Goal: Transaction & Acquisition: Obtain resource

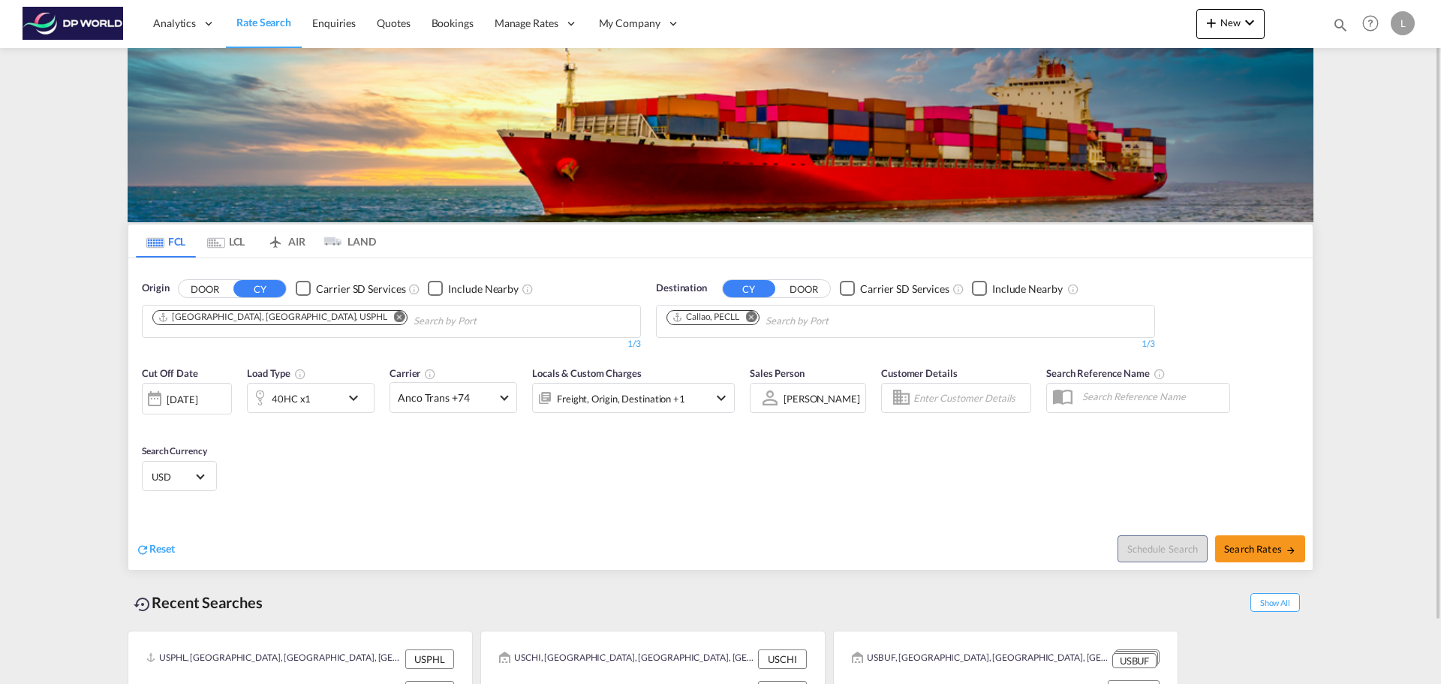
click at [394, 318] on md-icon "Remove" at bounding box center [399, 316] width 11 height 11
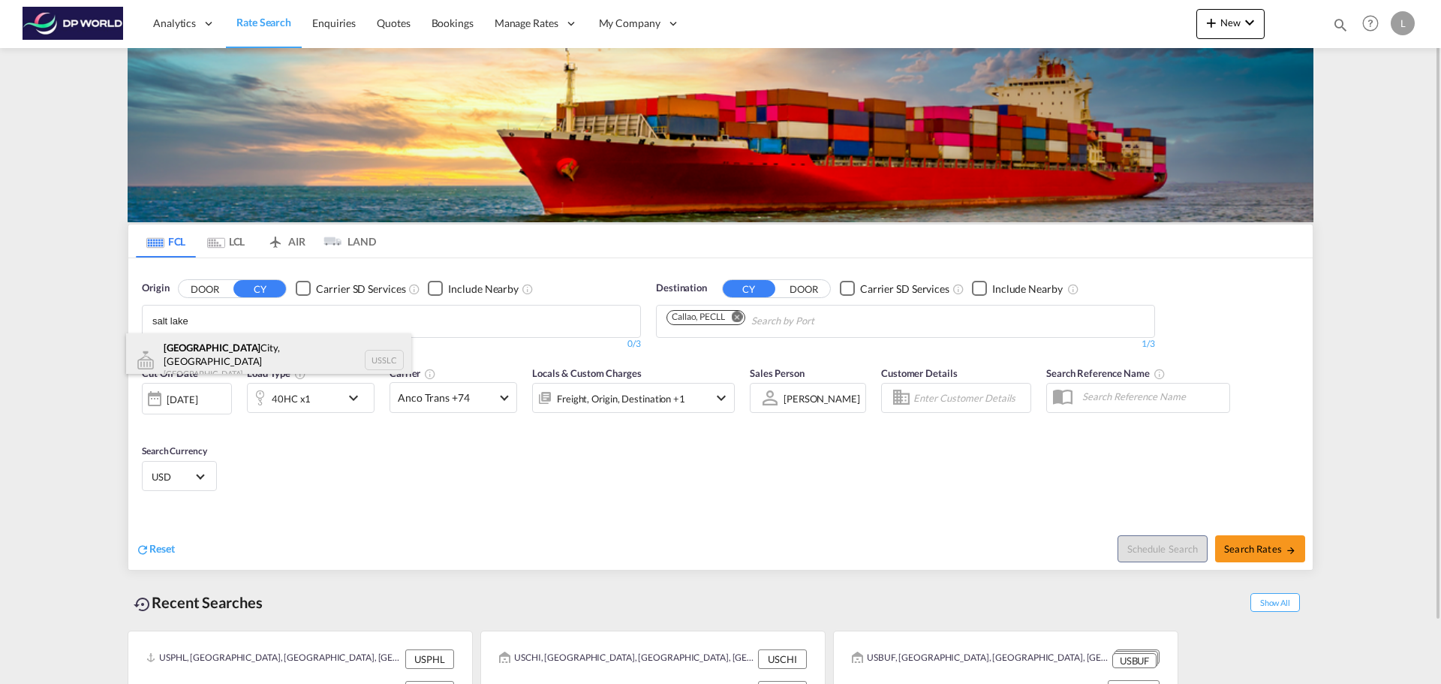
type input "salt lake"
click at [247, 341] on div "[GEOGRAPHIC_DATA], [GEOGRAPHIC_DATA] [GEOGRAPHIC_DATA] USSLC" at bounding box center [268, 360] width 285 height 54
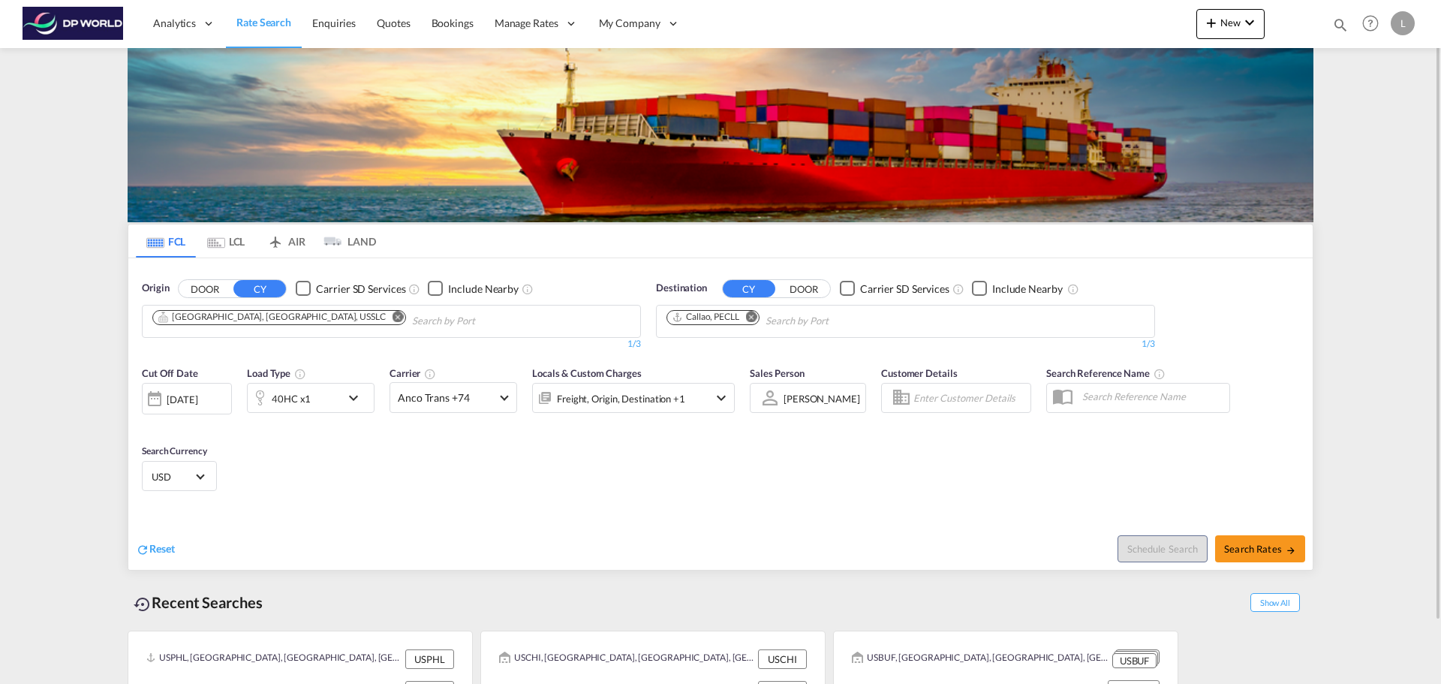
click at [756, 316] on md-icon "Remove" at bounding box center [751, 316] width 11 height 11
click at [756, 316] on input "Chips input." at bounding box center [737, 321] width 143 height 24
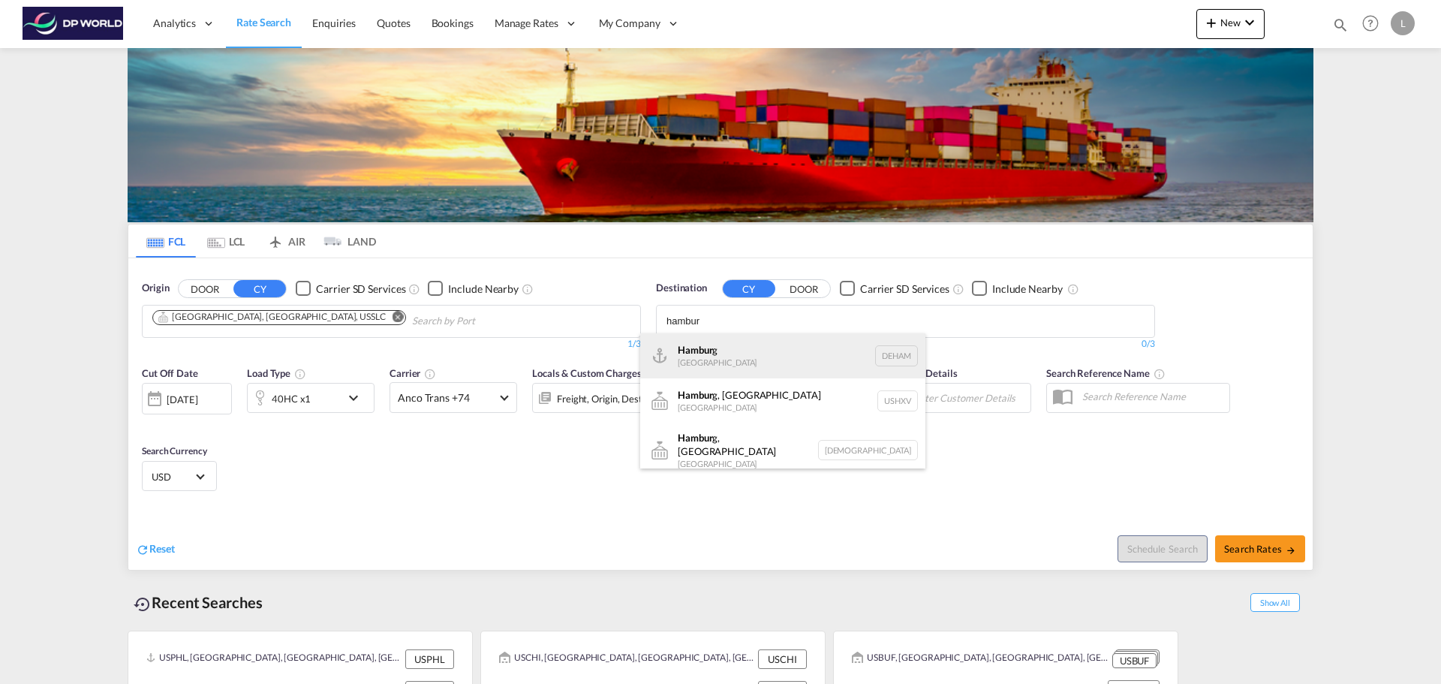
type input "hambur"
click at [741, 349] on div "Hambur g [GEOGRAPHIC_DATA] [GEOGRAPHIC_DATA]" at bounding box center [782, 355] width 285 height 45
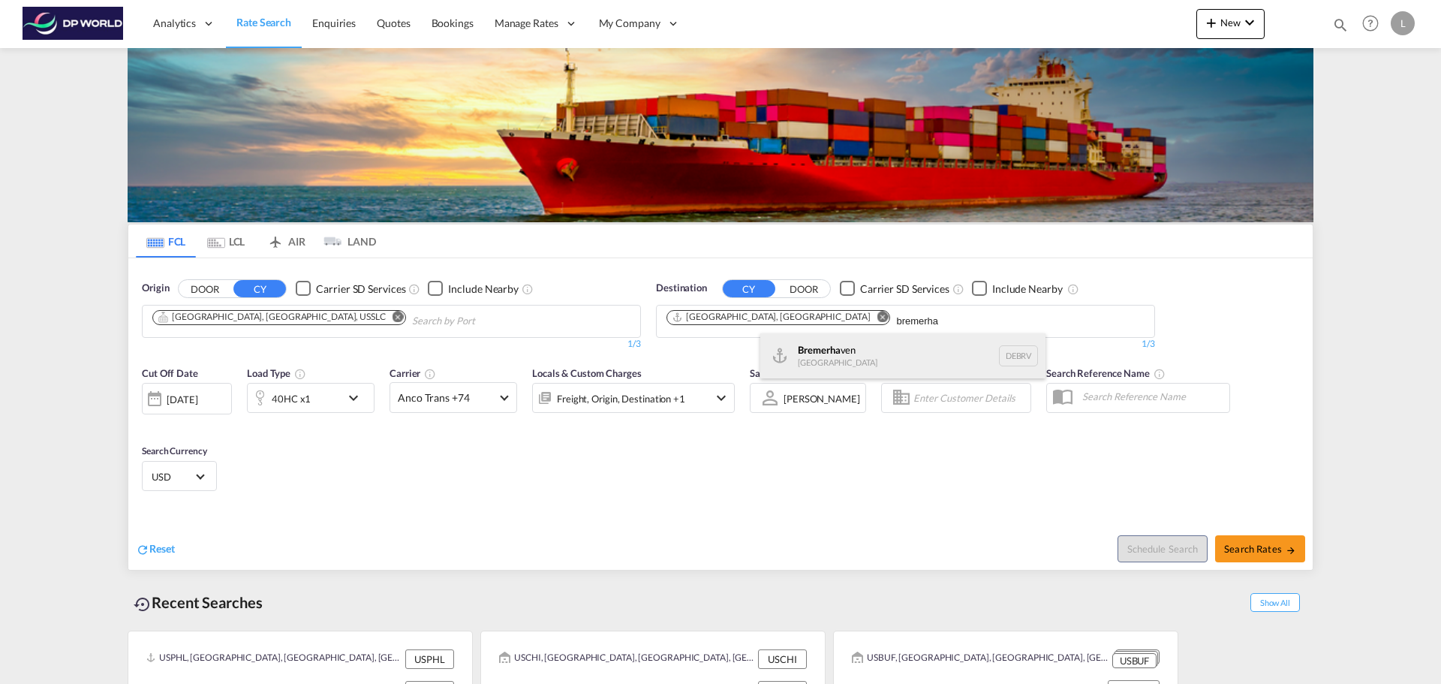
type input "bremerha"
click at [828, 364] on div "Bremerha ven [GEOGRAPHIC_DATA] DEBRV" at bounding box center [902, 355] width 285 height 45
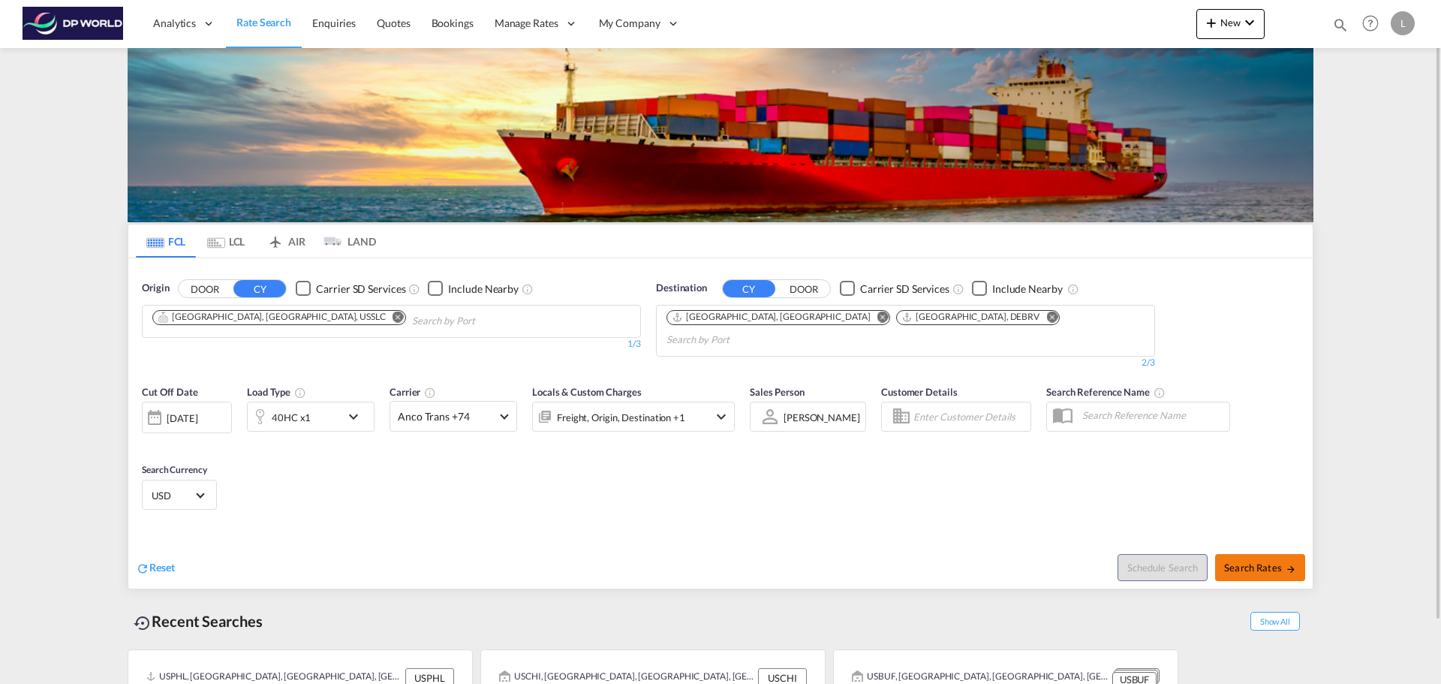
click at [1264, 561] on span "Search Rates" at bounding box center [1260, 567] width 72 height 12
type input "USSLC to DEHAM,DEBRV / [DATE]"
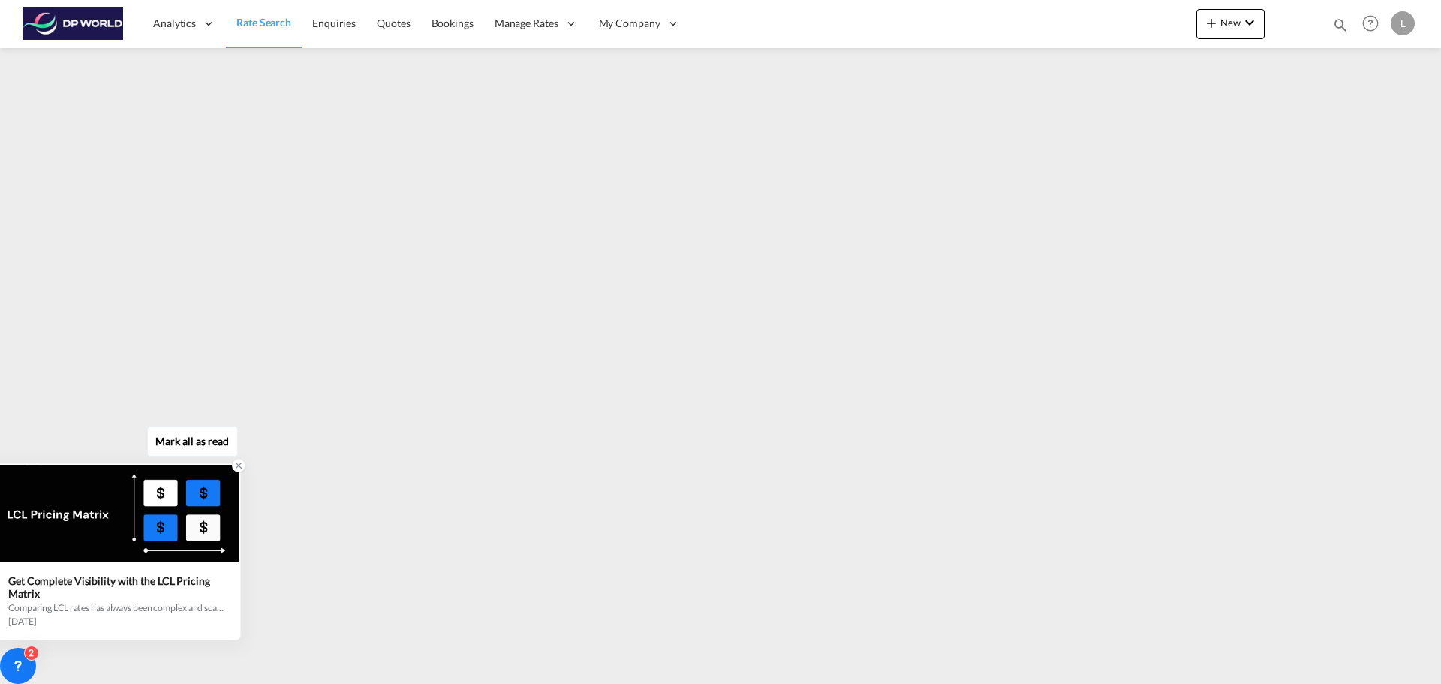
click at [237, 466] on icon at bounding box center [238, 465] width 11 height 11
